Goal: Information Seeking & Learning: Learn about a topic

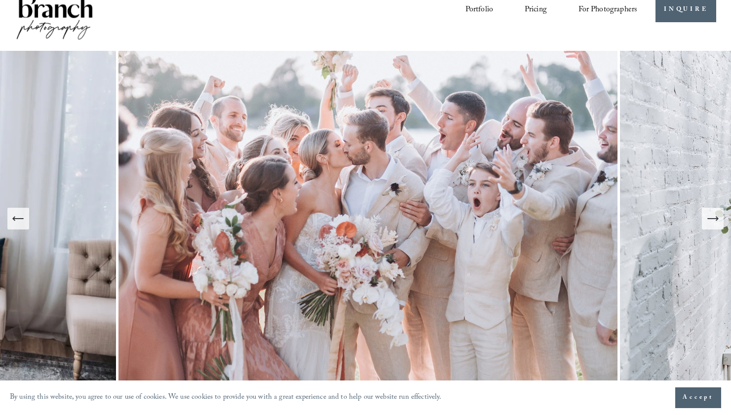
scroll to position [44, 0]
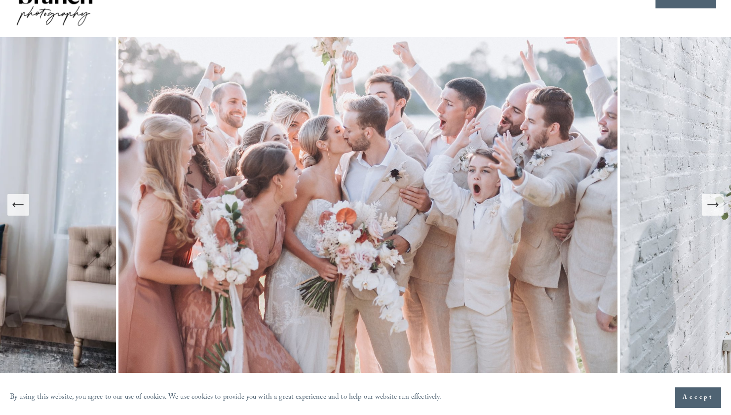
click at [711, 206] on icon "Next Slide" at bounding box center [713, 205] width 14 height 14
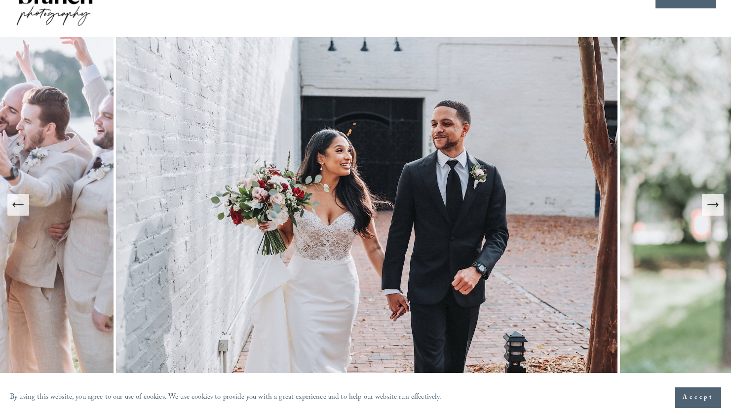
click at [711, 206] on icon "Next Slide" at bounding box center [713, 205] width 14 height 14
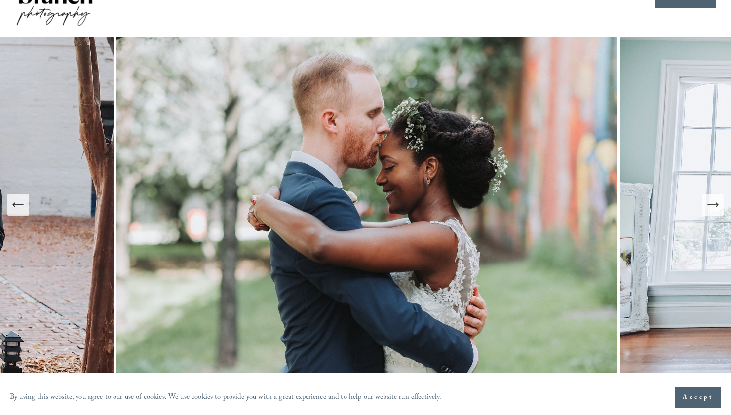
click at [711, 206] on icon "Next Slide" at bounding box center [713, 205] width 14 height 14
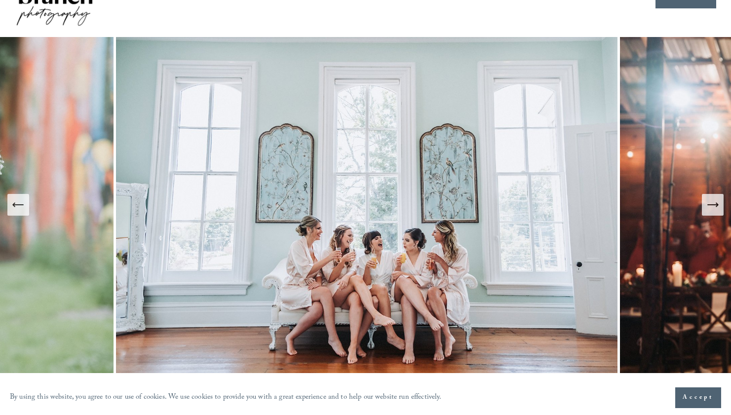
click at [711, 206] on icon "Next Slide" at bounding box center [713, 205] width 14 height 14
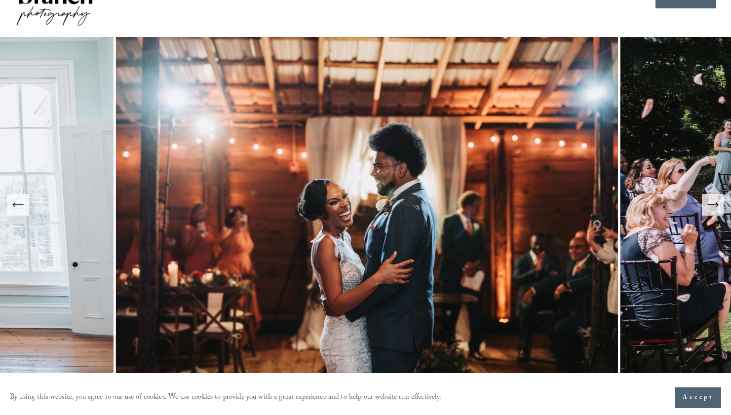
click at [711, 206] on icon "Next Slide" at bounding box center [713, 205] width 14 height 14
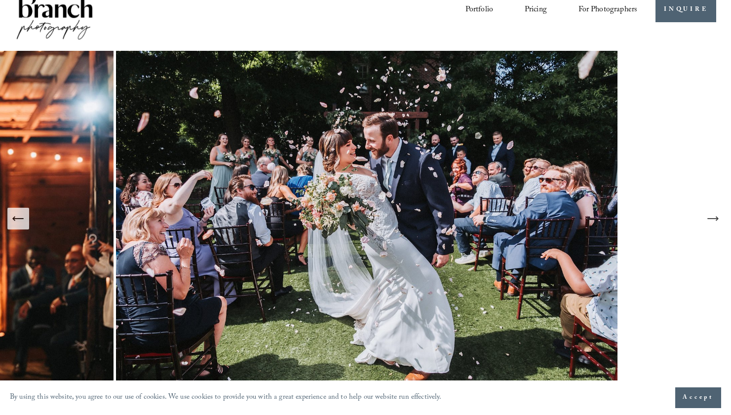
scroll to position [0, 0]
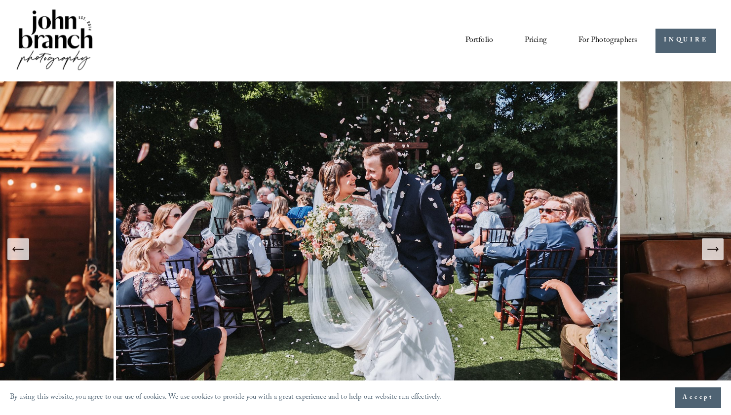
click at [541, 42] on link "Pricing" at bounding box center [536, 40] width 22 height 17
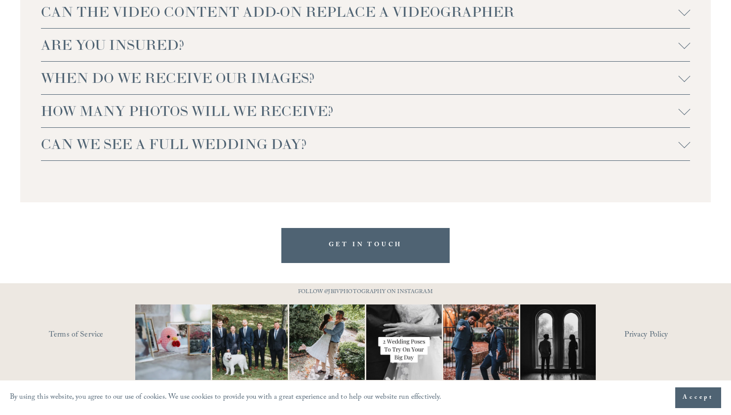
scroll to position [2222, 0]
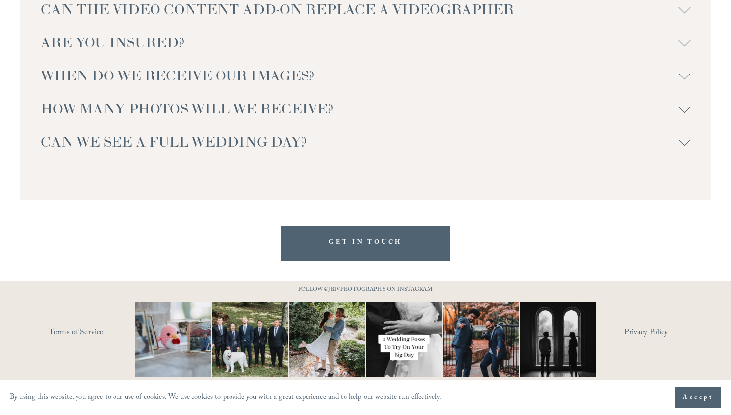
click at [474, 146] on span "CAN WE SEE A FULL WEDDING DAY?" at bounding box center [360, 142] width 638 height 18
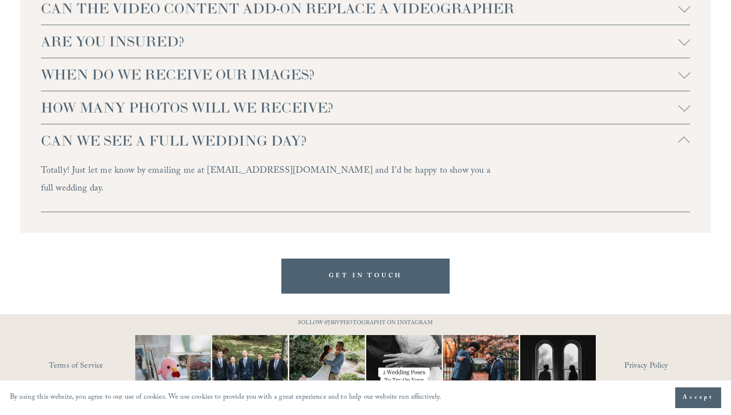
click at [475, 145] on span "CAN WE SEE A FULL WEDDING DAY?" at bounding box center [360, 141] width 638 height 18
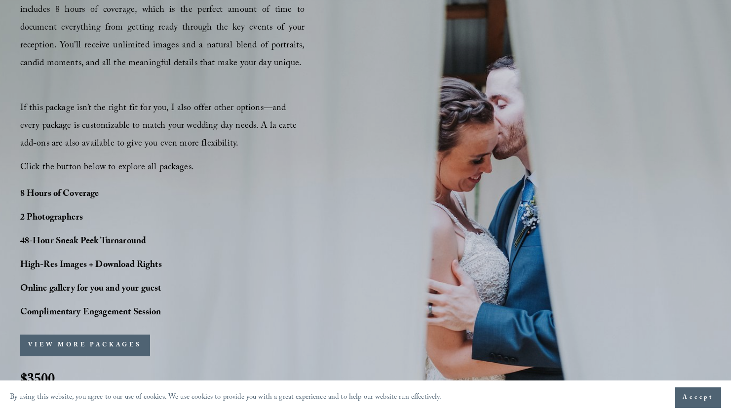
scroll to position [697, 0]
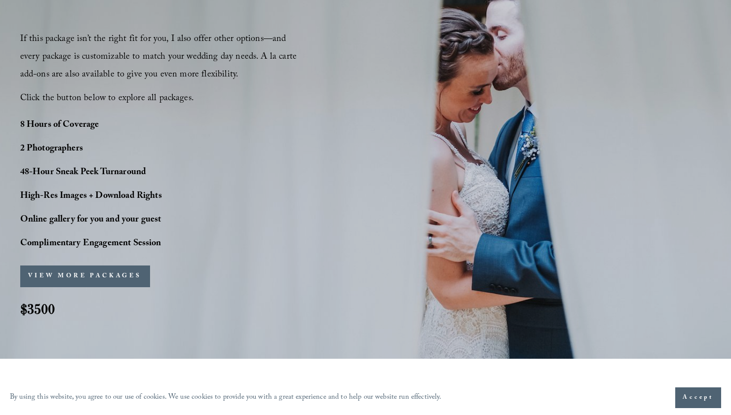
click at [101, 277] on button "VIEW MORE PACKAGES" at bounding box center [85, 277] width 130 height 22
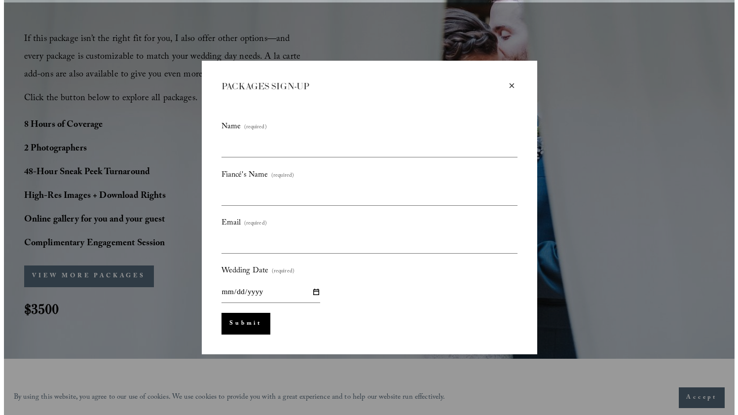
scroll to position [699, 0]
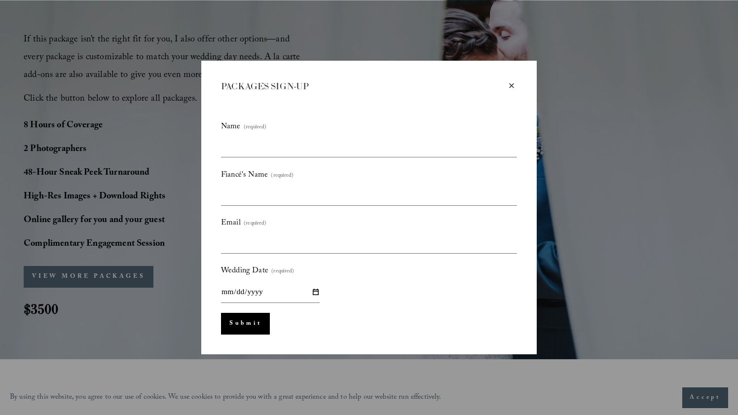
click at [512, 86] on div "×" at bounding box center [511, 85] width 11 height 11
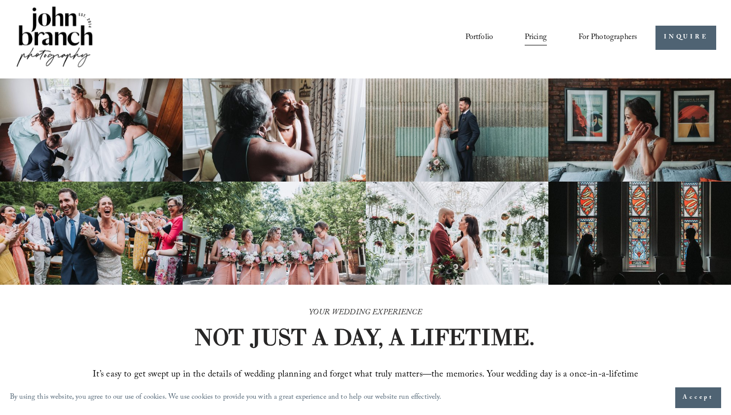
scroll to position [0, 0]
